Goal: Check status: Check status

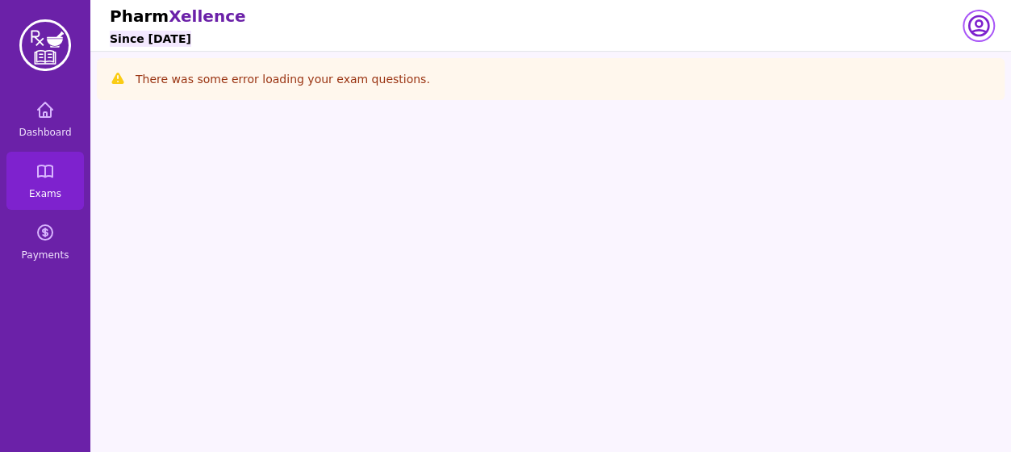
click at [972, 34] on icon "button" at bounding box center [979, 26] width 26 height 26
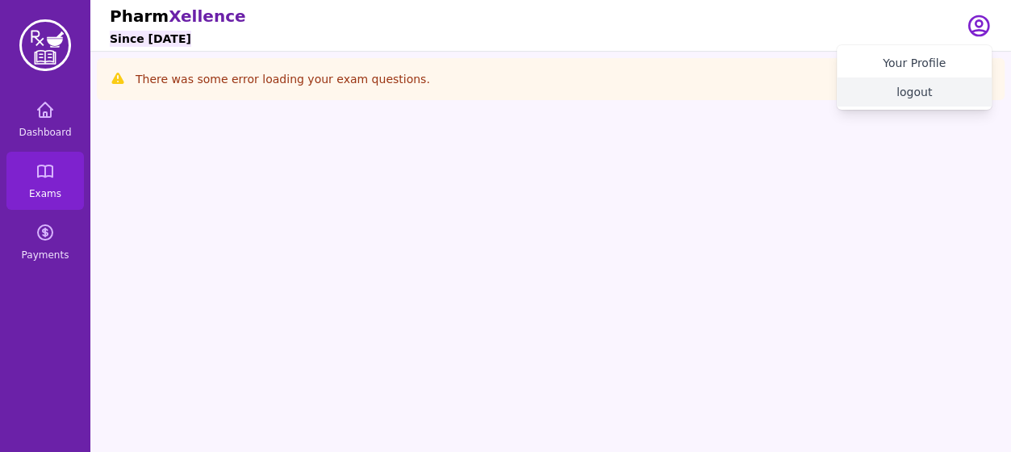
click at [928, 86] on button "logout" at bounding box center [914, 91] width 155 height 29
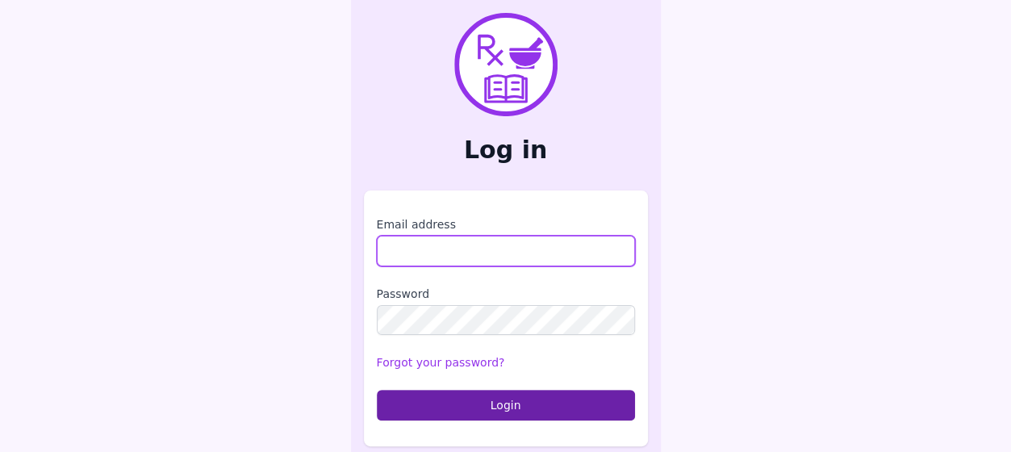
type input "**********"
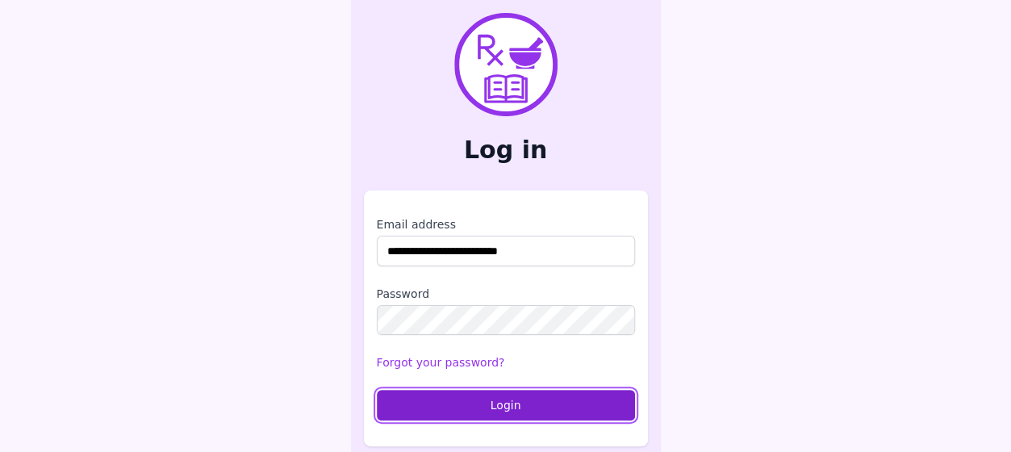
click at [389, 391] on button "Login" at bounding box center [506, 405] width 258 height 31
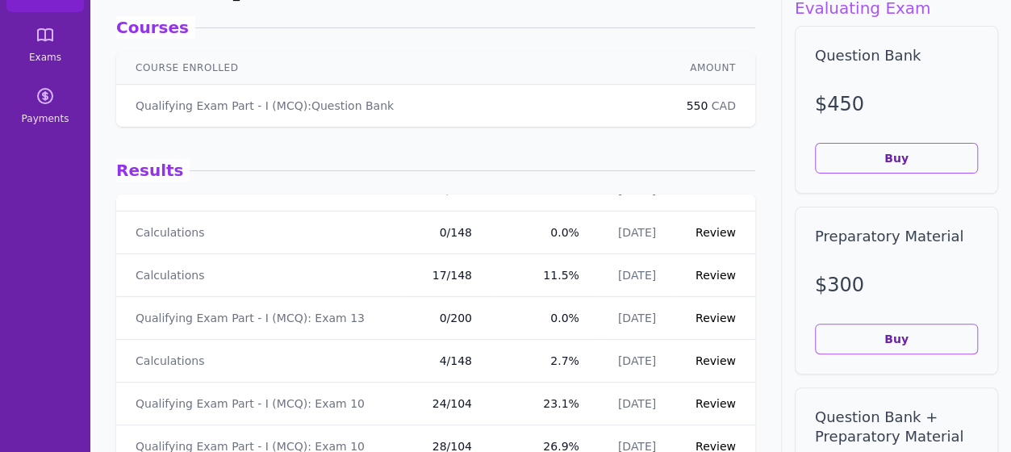
scroll to position [55, 0]
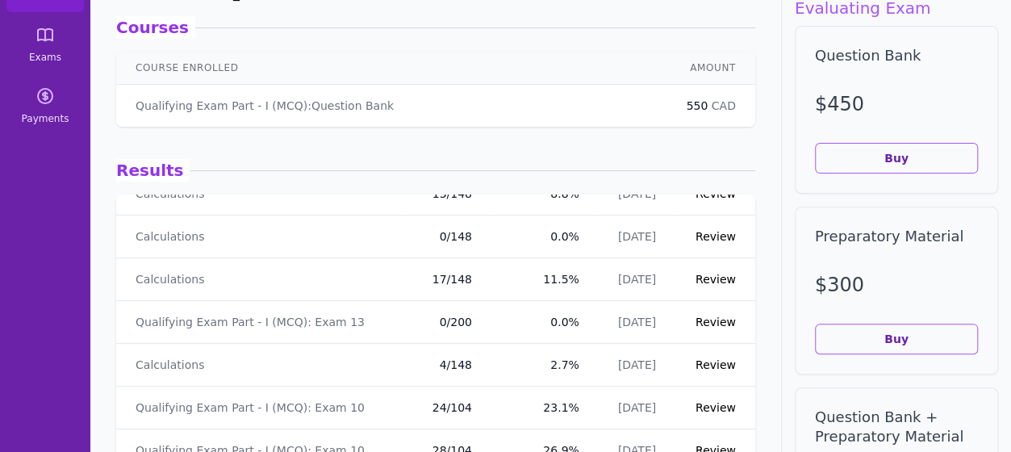
click at [704, 369] on link "Review" at bounding box center [716, 364] width 40 height 13
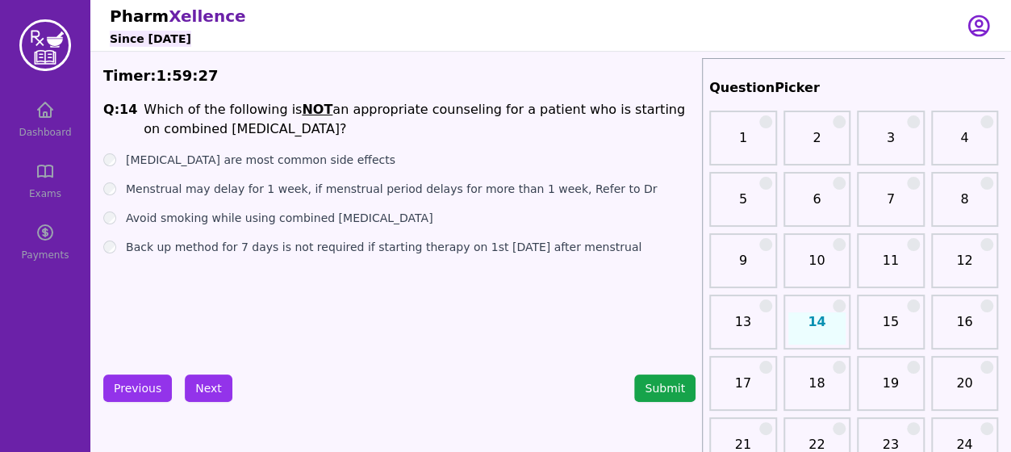
click at [63, 127] on div "Dashboard Exams Payments" at bounding box center [45, 180] width 90 height 181
click at [978, 23] on icon "button" at bounding box center [979, 26] width 26 height 26
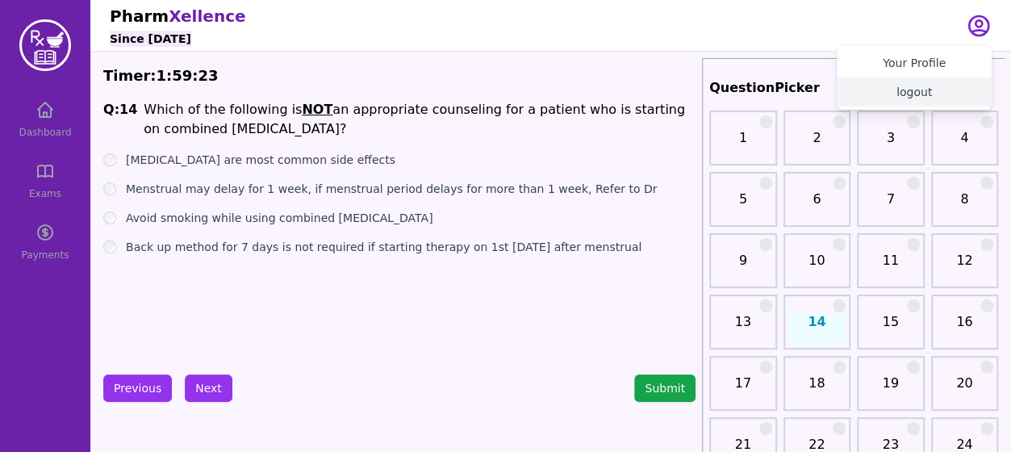
click at [939, 89] on button "logout" at bounding box center [914, 91] width 155 height 29
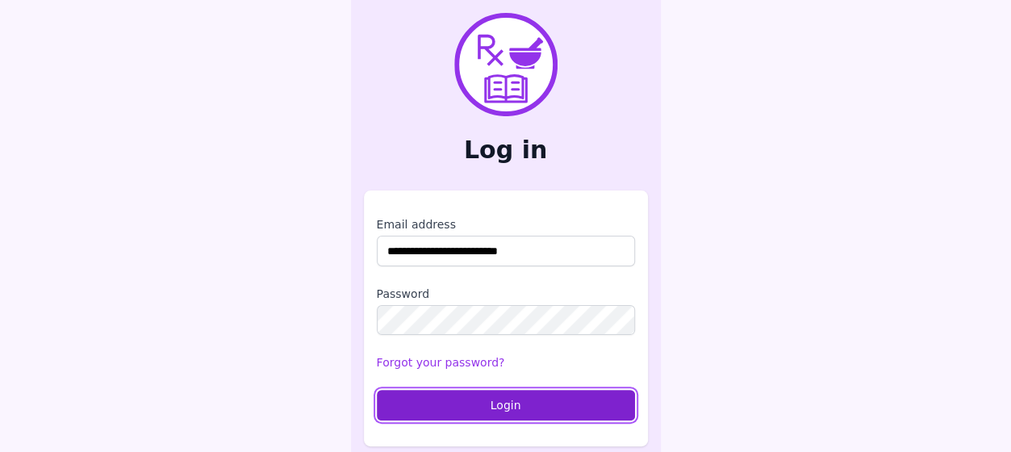
click at [598, 408] on button "Login" at bounding box center [506, 405] width 258 height 31
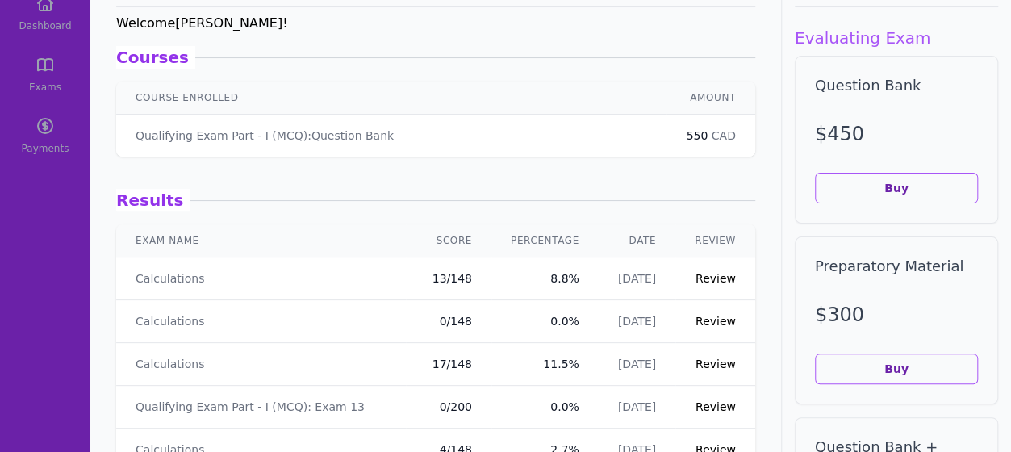
scroll to position [162, 0]
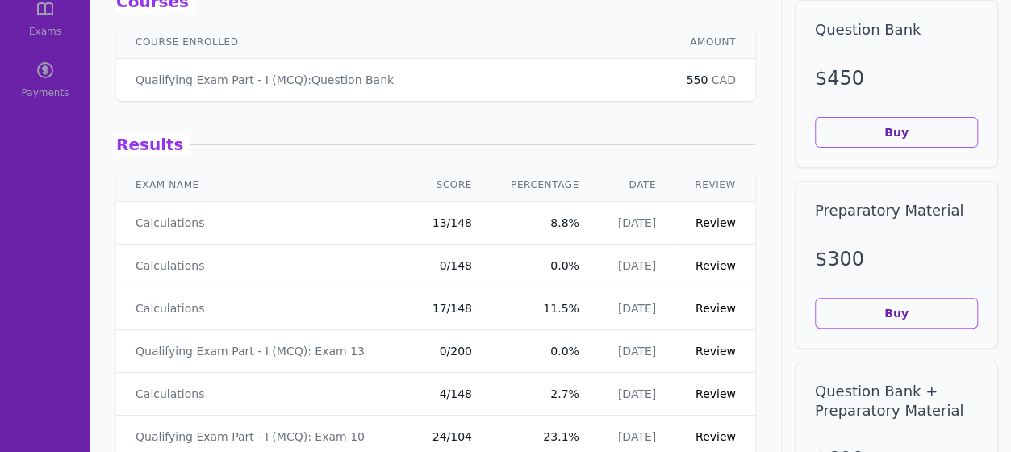
click at [709, 306] on link "Review" at bounding box center [716, 308] width 40 height 13
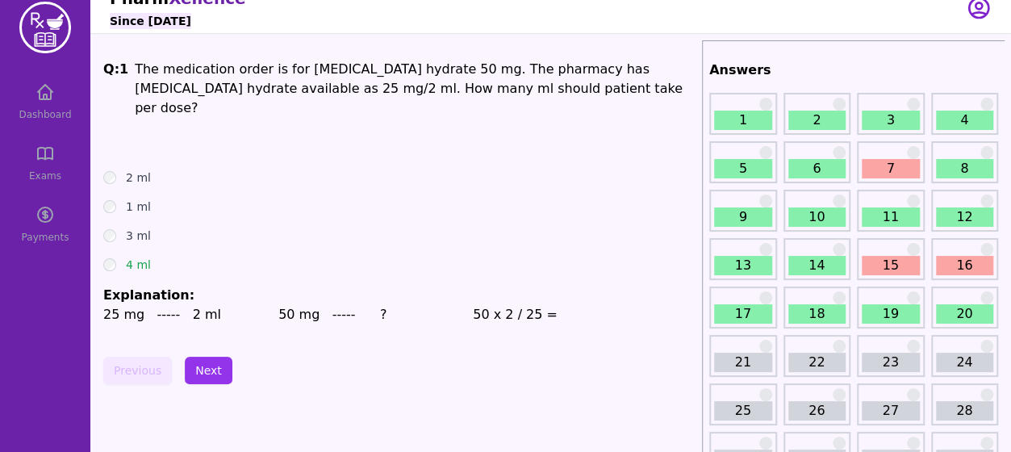
scroll to position [17, 0]
click at [209, 357] on button "Next" at bounding box center [209, 370] width 48 height 27
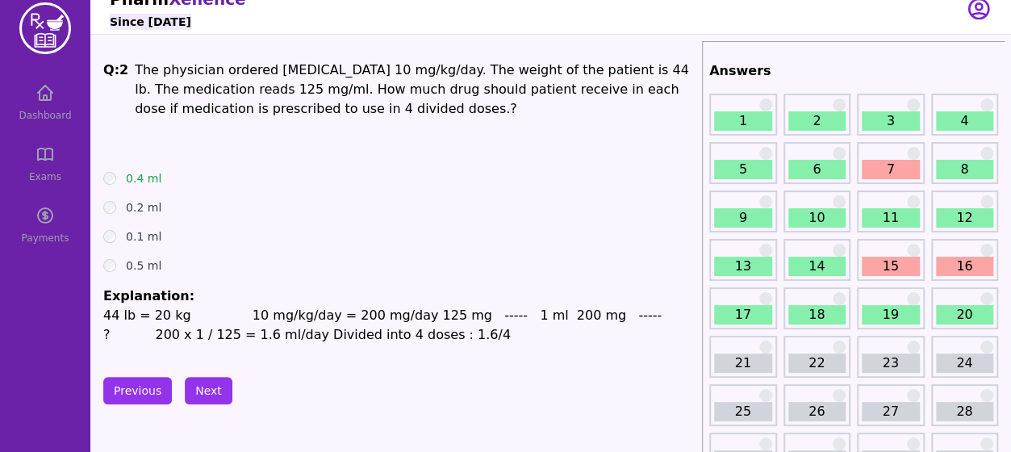
click at [878, 174] on link "7" at bounding box center [891, 169] width 58 height 19
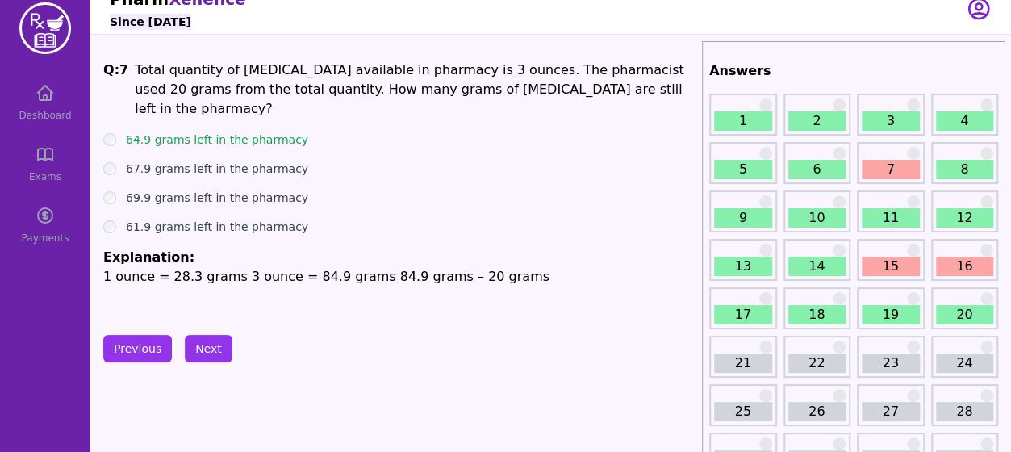
click at [902, 259] on link "15" at bounding box center [891, 266] width 58 height 19
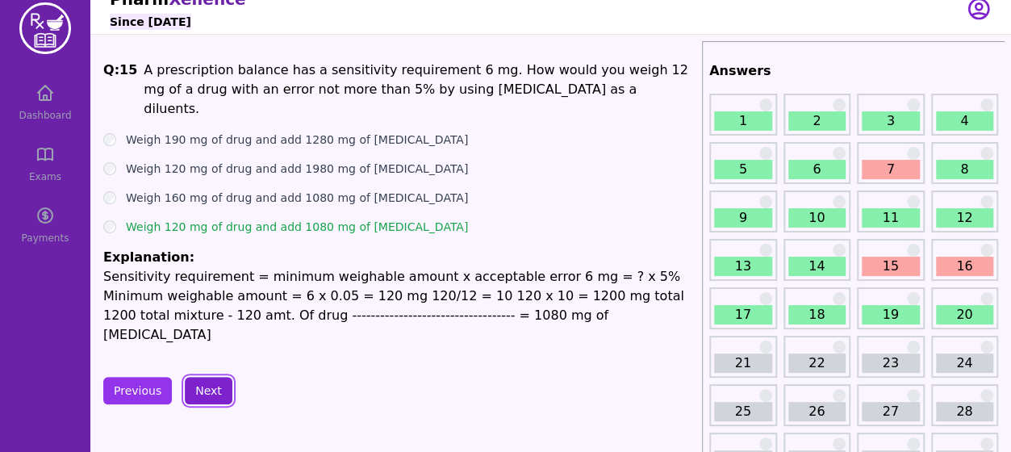
click at [209, 377] on button "Next" at bounding box center [209, 390] width 48 height 27
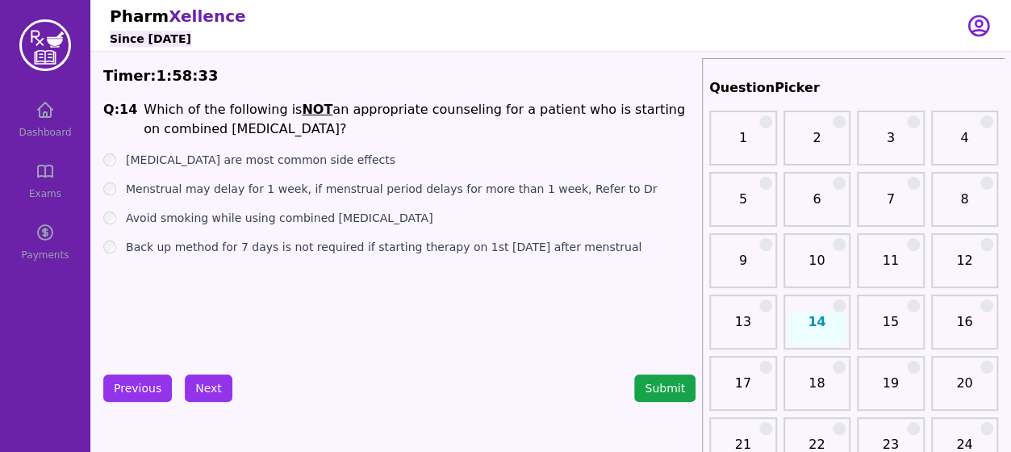
click at [61, 122] on div "Dashboard Exams Payments" at bounding box center [45, 180] width 90 height 181
click at [973, 27] on icon "button" at bounding box center [979, 26] width 26 height 26
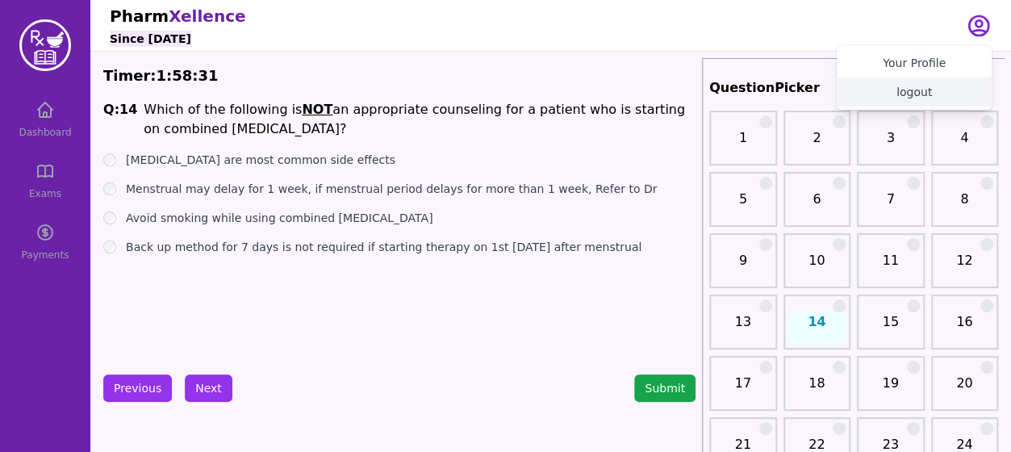
click at [912, 86] on button "logout" at bounding box center [914, 91] width 155 height 29
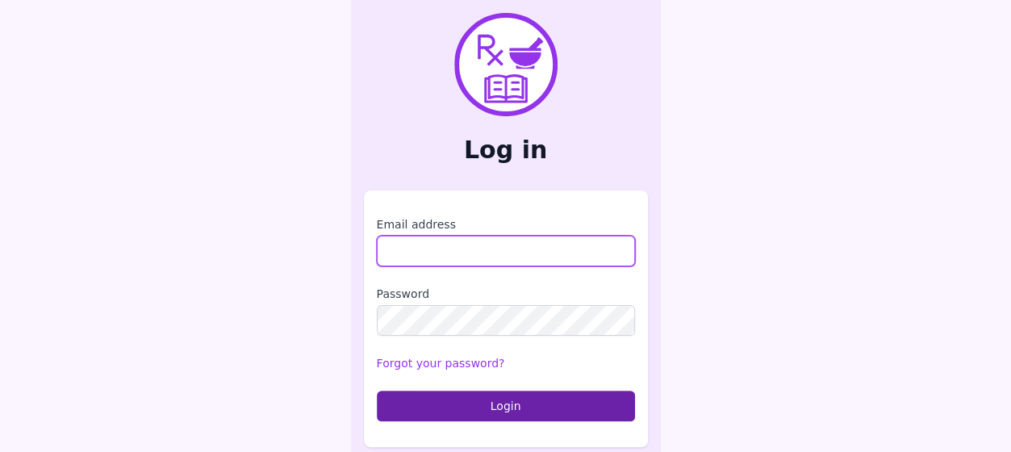
type input "**********"
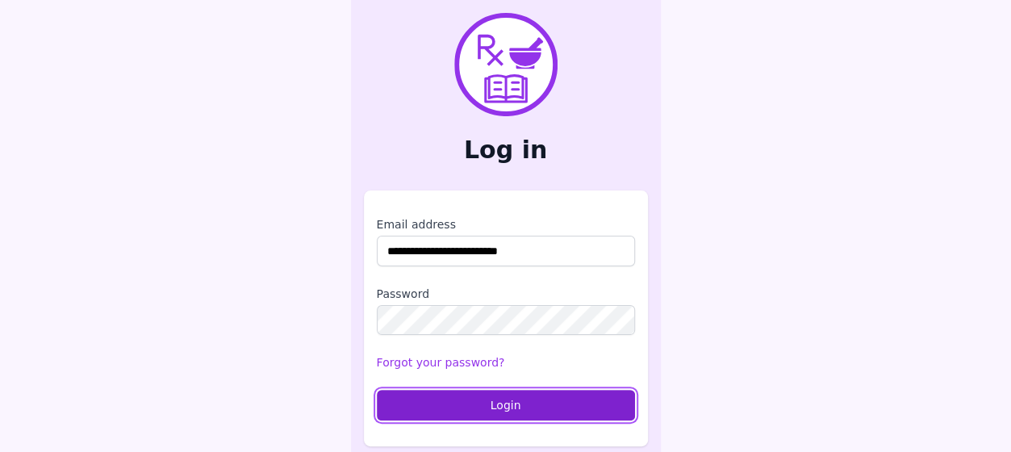
click at [495, 397] on button "Login" at bounding box center [506, 405] width 258 height 31
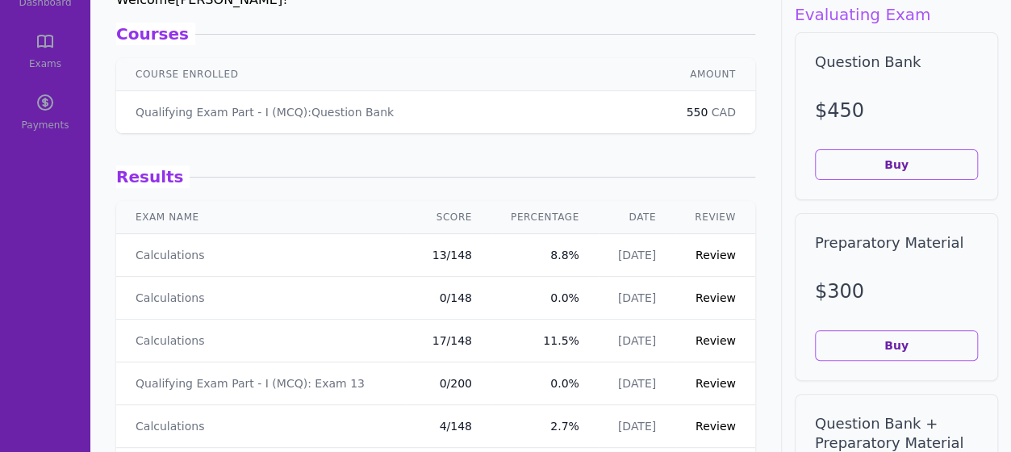
scroll to position [148, 0]
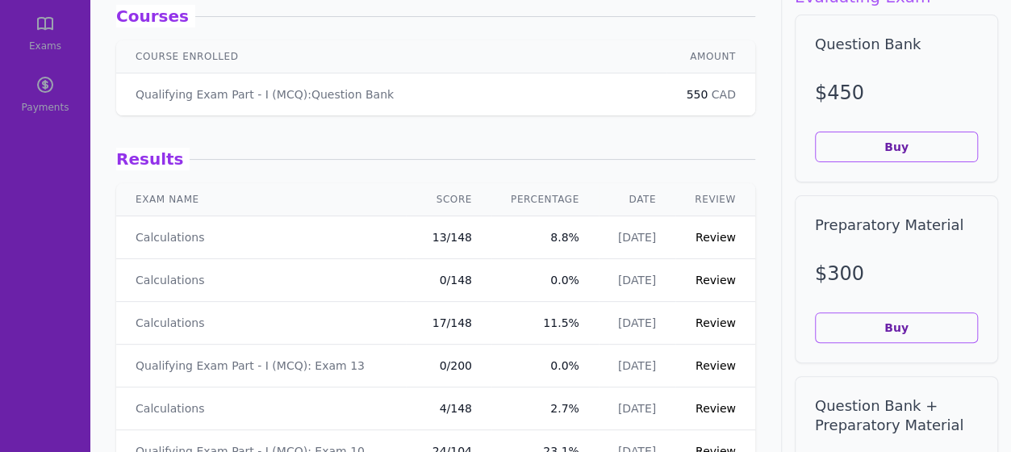
click at [713, 234] on link "Review" at bounding box center [716, 237] width 40 height 13
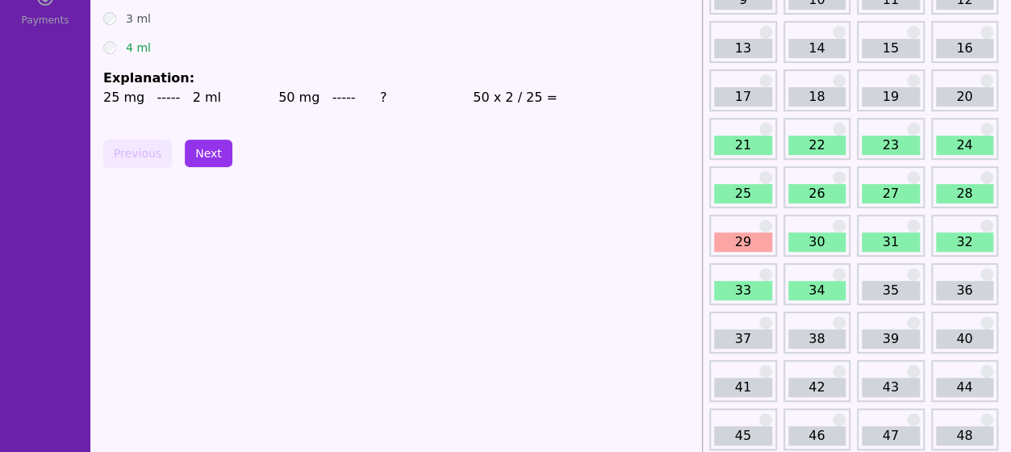
scroll to position [207, 0]
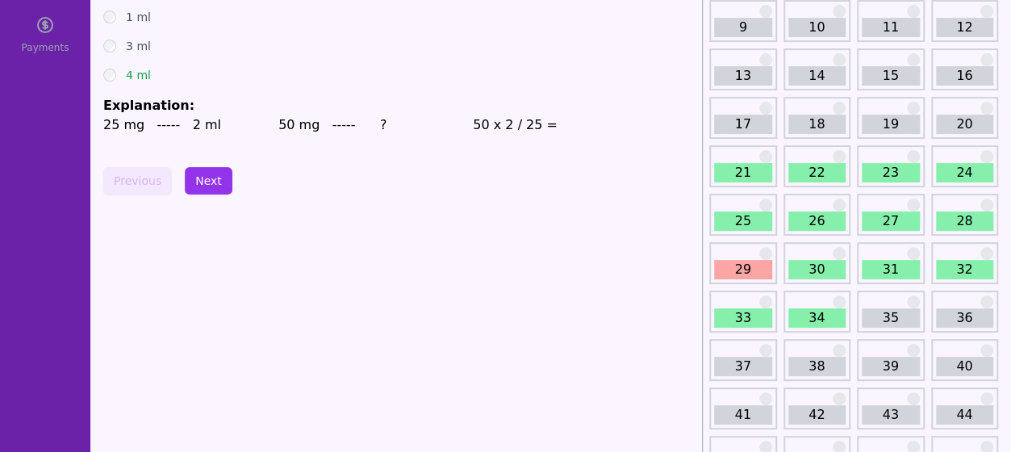
click at [732, 265] on link "29" at bounding box center [743, 269] width 58 height 19
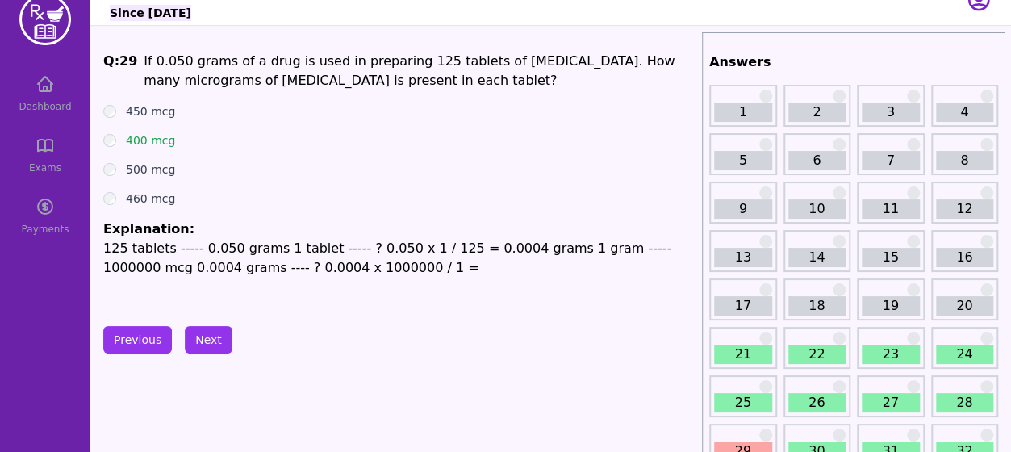
scroll to position [1, 0]
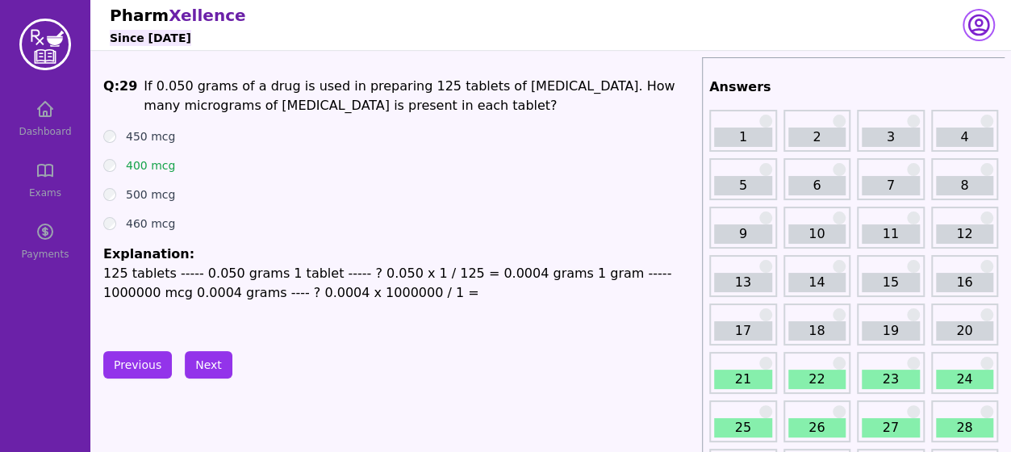
click at [984, 31] on icon "button" at bounding box center [978, 24] width 19 height 19
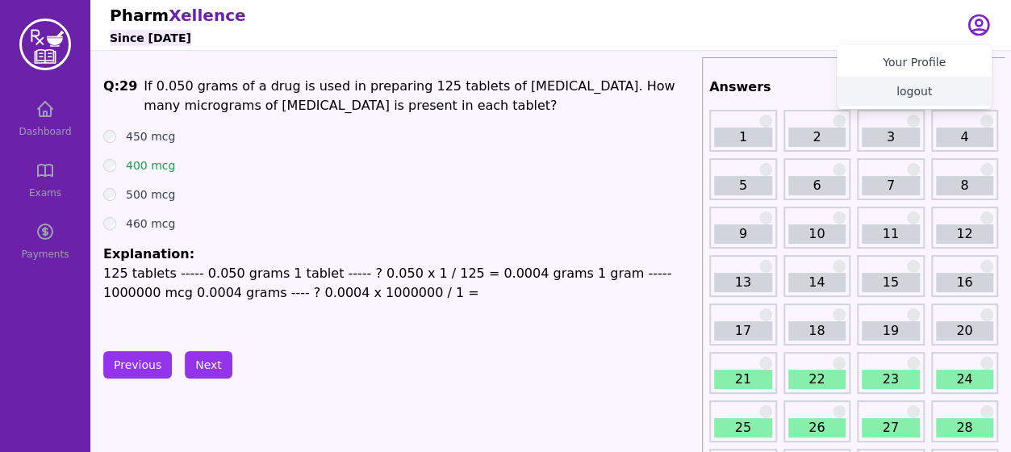
click at [927, 86] on button "logout" at bounding box center [914, 91] width 155 height 29
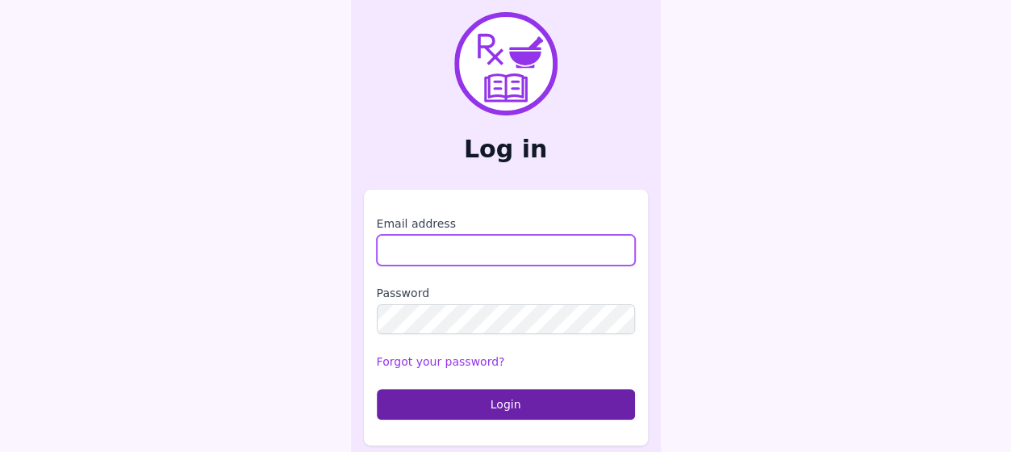
type input "**********"
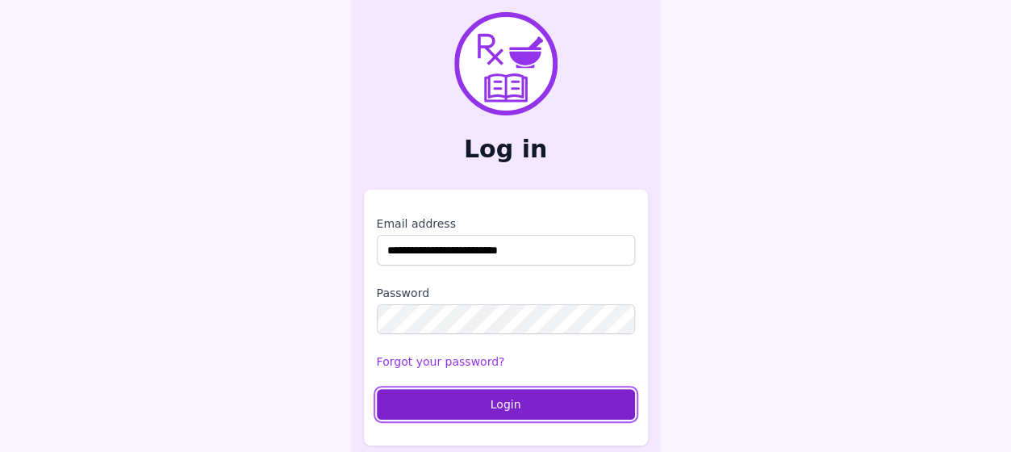
click at [438, 408] on button "Login" at bounding box center [506, 404] width 258 height 31
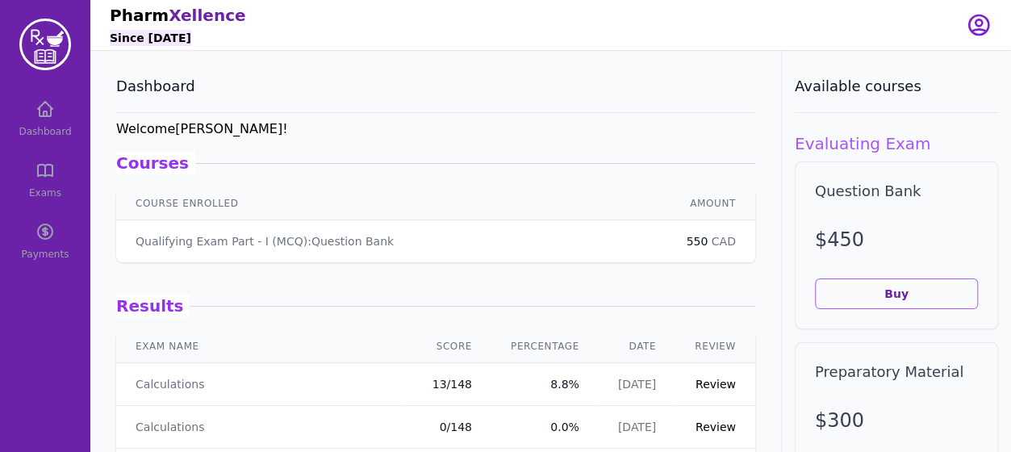
click at [36, 179] on div "Dashboard Exams Payments" at bounding box center [45, 180] width 90 height 181
click at [37, 170] on div "Dashboard Exams Payments" at bounding box center [45, 180] width 90 height 181
click at [45, 129] on div "Dashboard Exams Payments" at bounding box center [45, 180] width 90 height 181
click at [972, 22] on icon "button" at bounding box center [979, 26] width 26 height 26
click at [917, 98] on button "logout" at bounding box center [914, 91] width 155 height 29
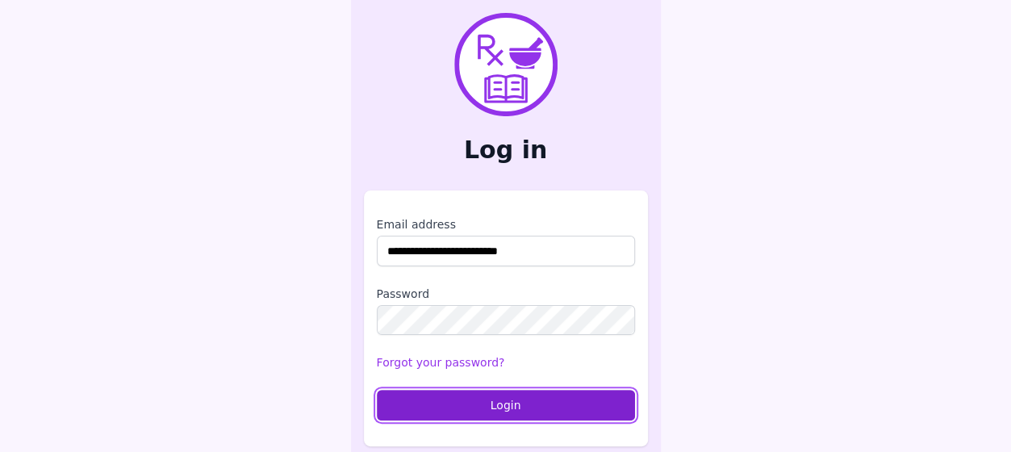
click at [516, 404] on button "Login" at bounding box center [506, 405] width 258 height 31
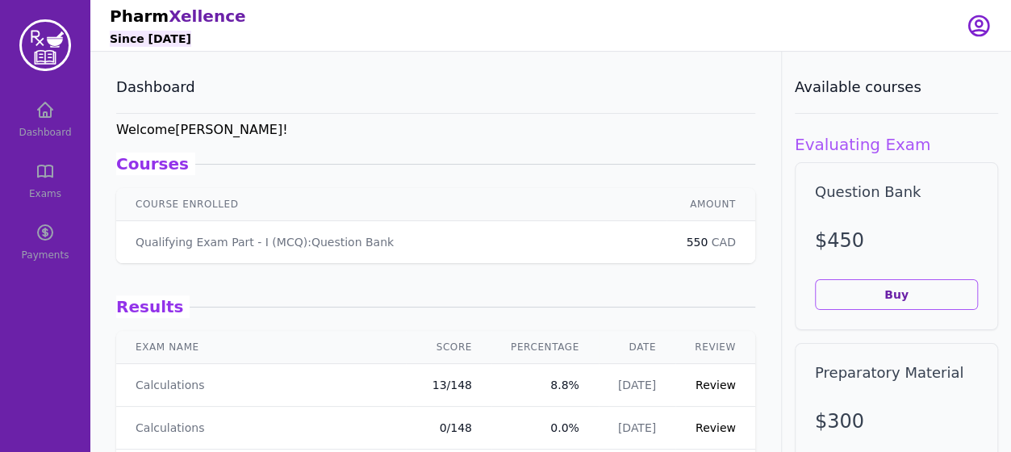
click at [35, 184] on div "Dashboard Exams Payments" at bounding box center [45, 180] width 90 height 181
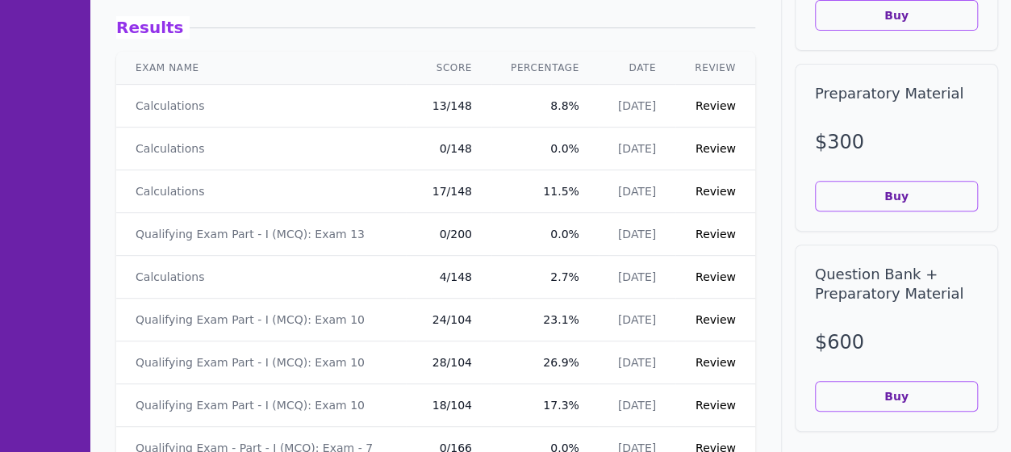
scroll to position [280, 0]
click at [710, 235] on link "Review" at bounding box center [716, 233] width 40 height 13
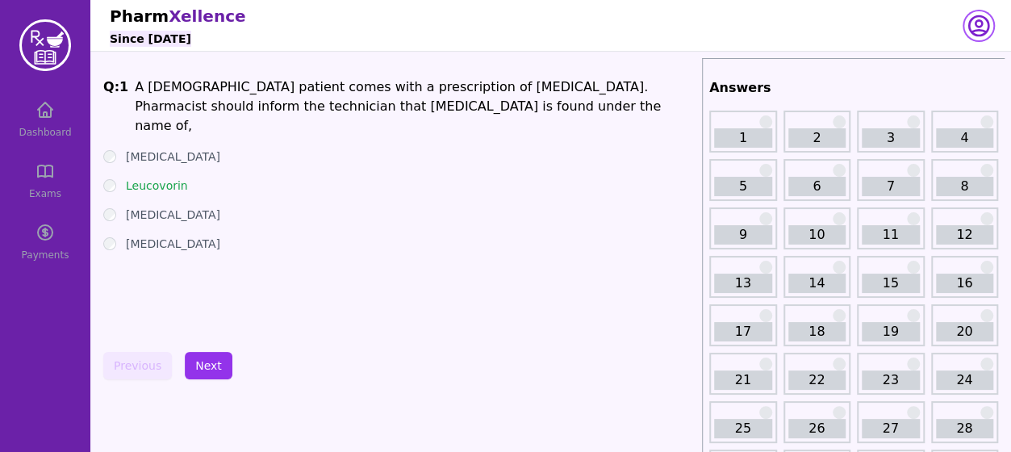
click at [978, 27] on icon "button" at bounding box center [978, 25] width 19 height 19
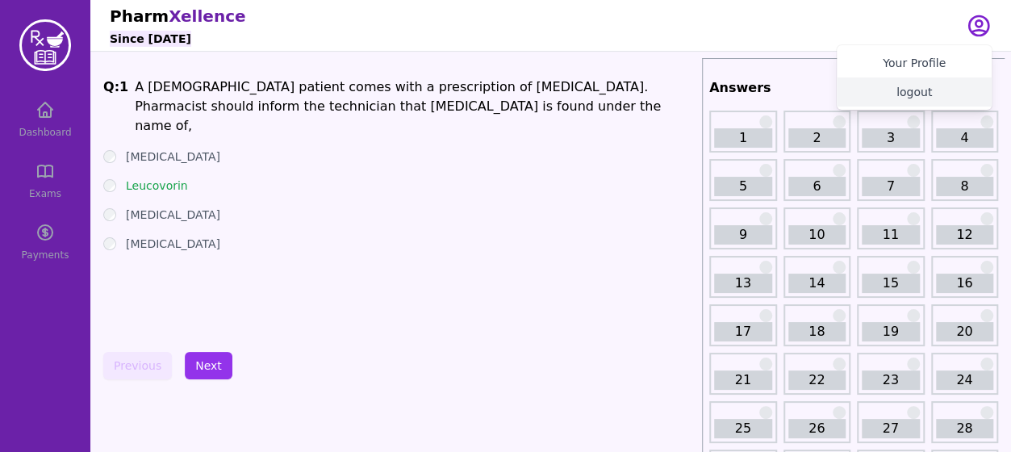
click at [911, 94] on button "logout" at bounding box center [914, 91] width 155 height 29
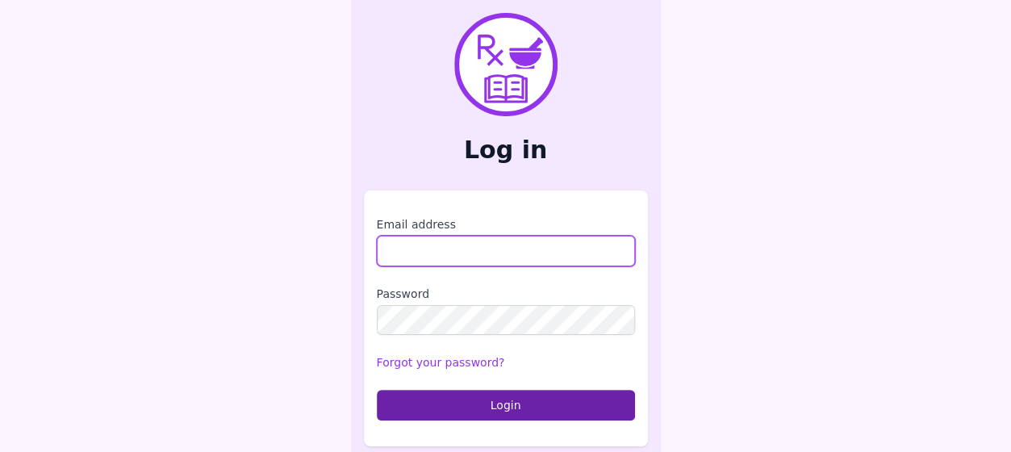
type input "**********"
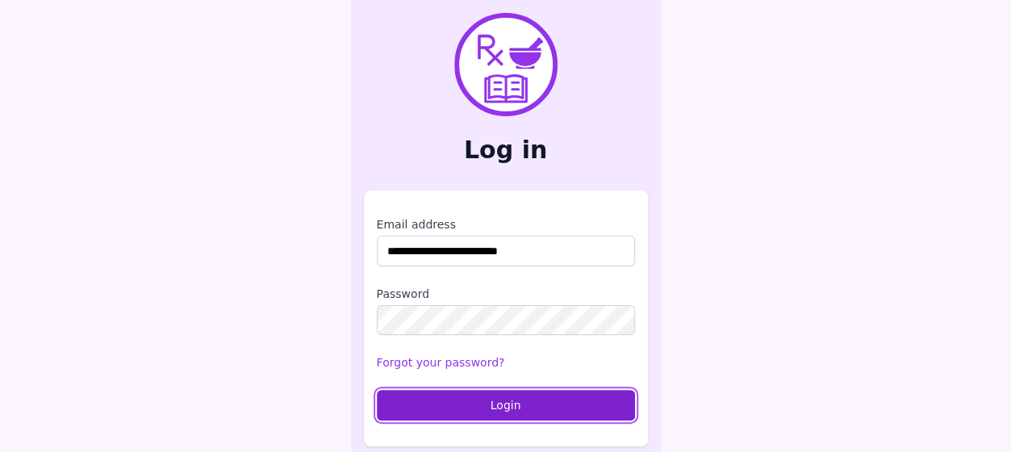
click at [451, 399] on button "Login" at bounding box center [506, 405] width 258 height 31
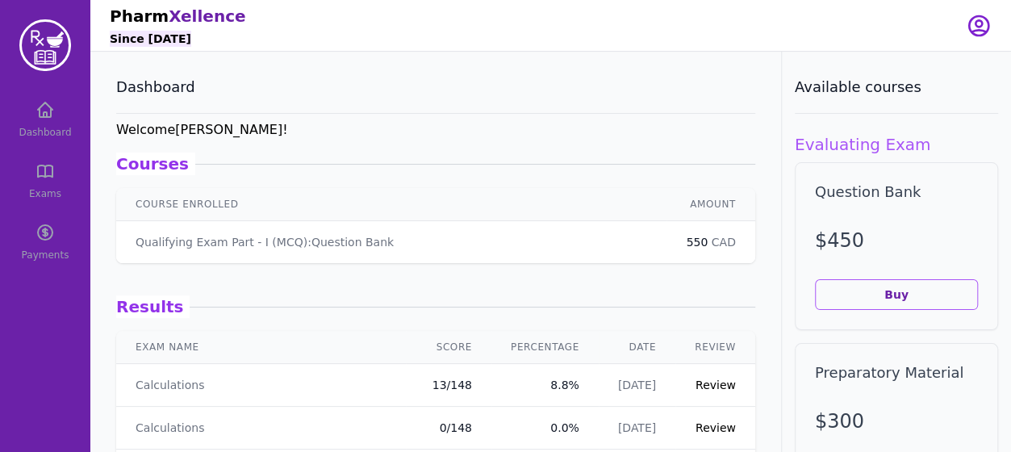
click at [43, 182] on div "Dashboard Exams Payments" at bounding box center [45, 180] width 90 height 181
click at [49, 140] on div "Dashboard Exams Payments" at bounding box center [45, 180] width 90 height 181
click at [980, 20] on icon "button" at bounding box center [978, 25] width 19 height 19
click at [888, 99] on button "logout" at bounding box center [914, 91] width 155 height 29
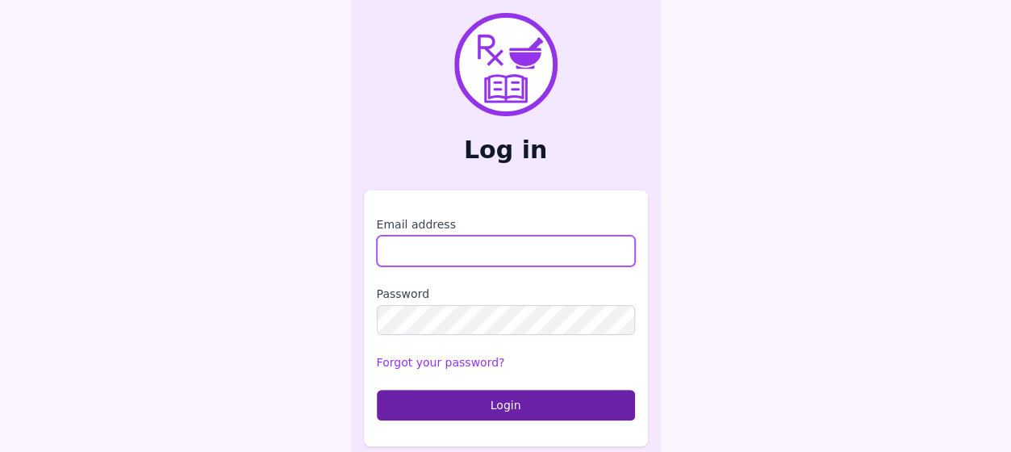
type input "**********"
